Goal: Transaction & Acquisition: Purchase product/service

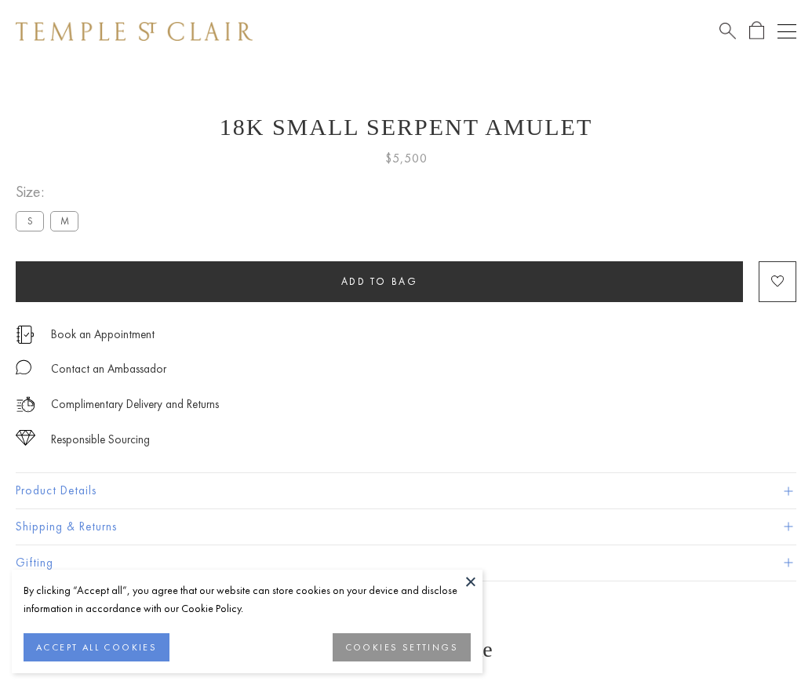
click at [379, 281] on span "Add to bag" at bounding box center [379, 281] width 77 height 13
